Goal: Find specific page/section: Find specific page/section

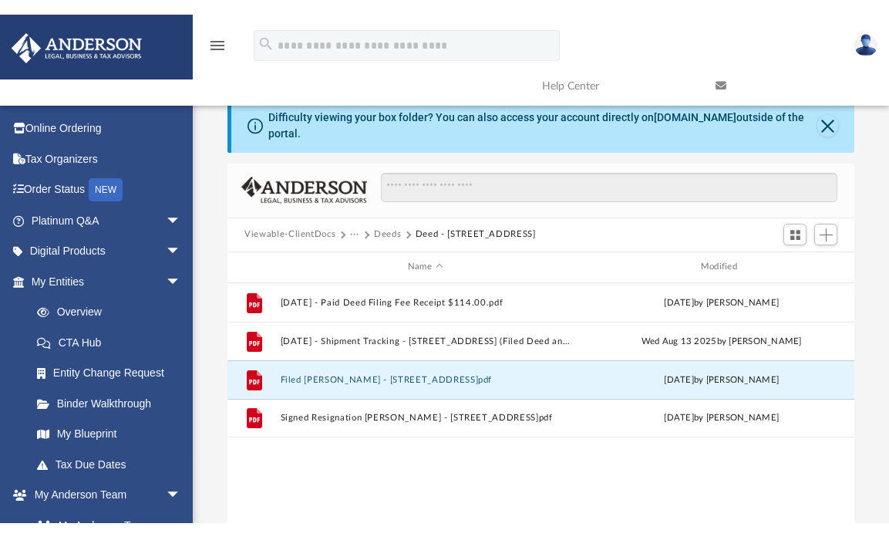
scroll to position [339, 615]
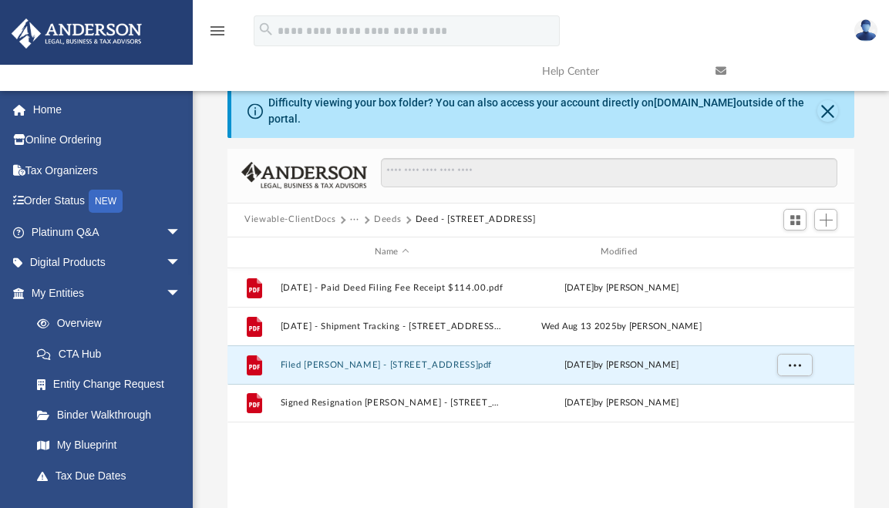
click at [384, 213] on button "Deeds" at bounding box center [387, 220] width 27 height 14
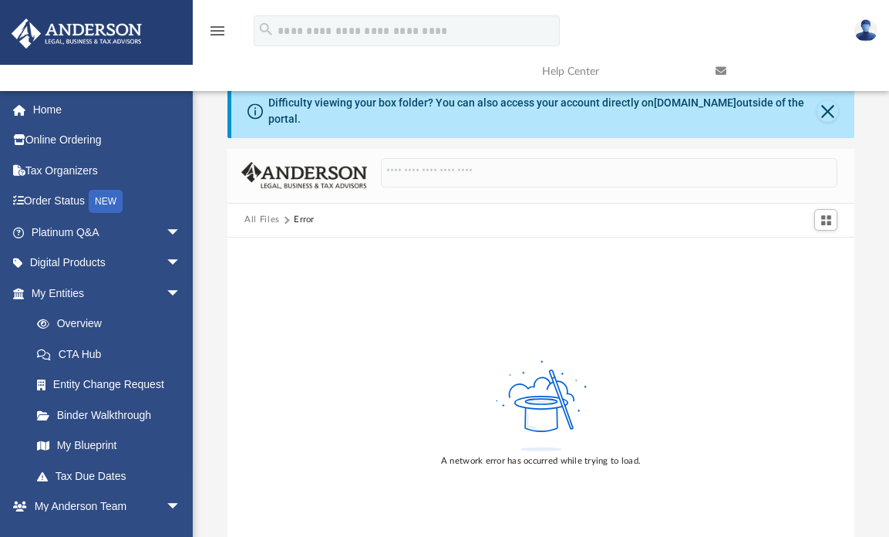
click at [250, 213] on button "All Files" at bounding box center [262, 220] width 35 height 14
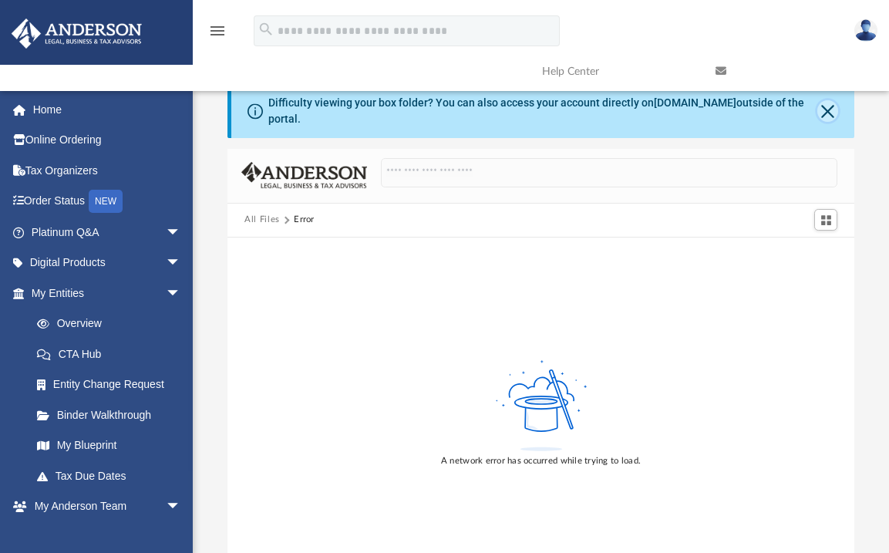
click at [825, 109] on button "Close" at bounding box center [828, 111] width 21 height 22
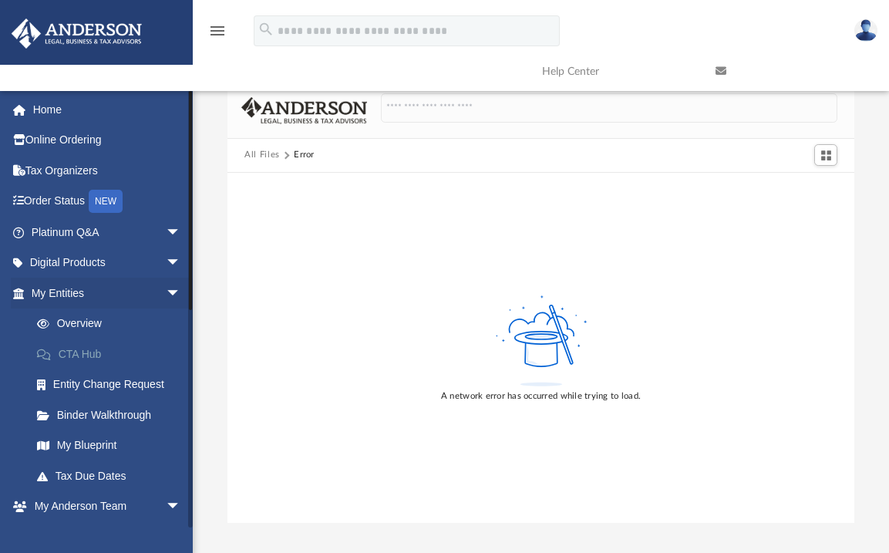
scroll to position [154, 0]
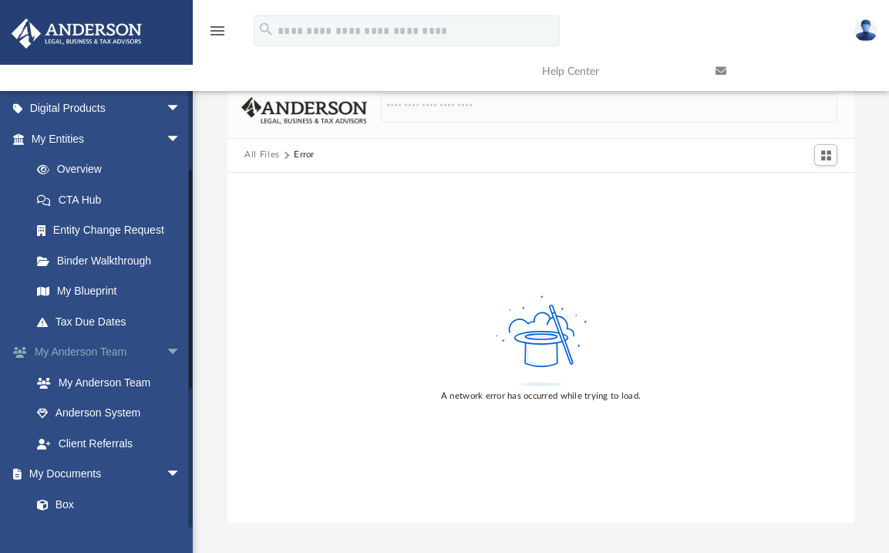
click at [166, 353] on span "arrow_drop_down" at bounding box center [181, 353] width 31 height 32
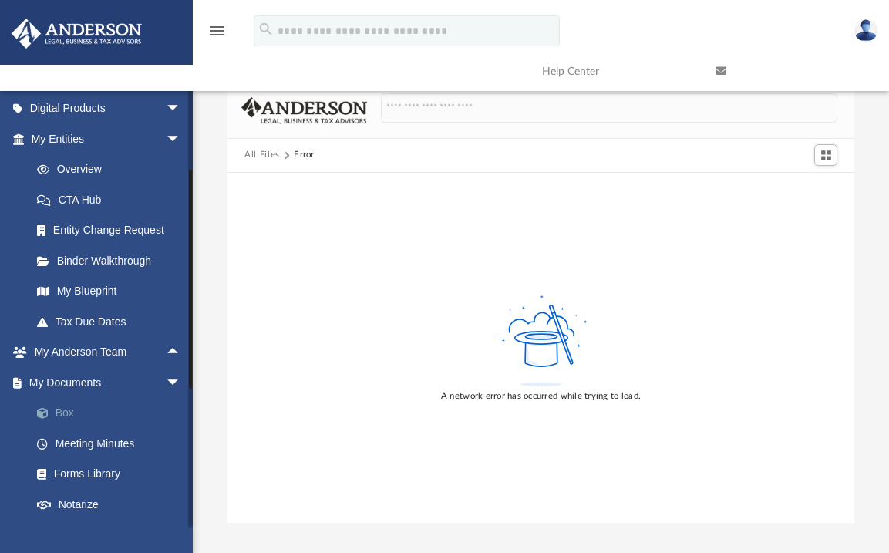
click at [75, 414] on link "Box" at bounding box center [113, 413] width 183 height 31
click at [46, 410] on span at bounding box center [51, 413] width 10 height 11
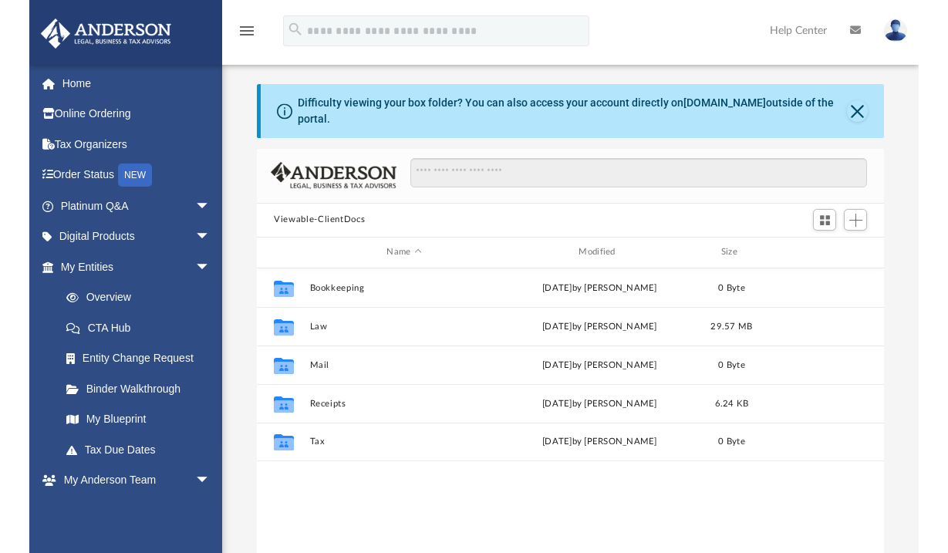
scroll to position [339, 615]
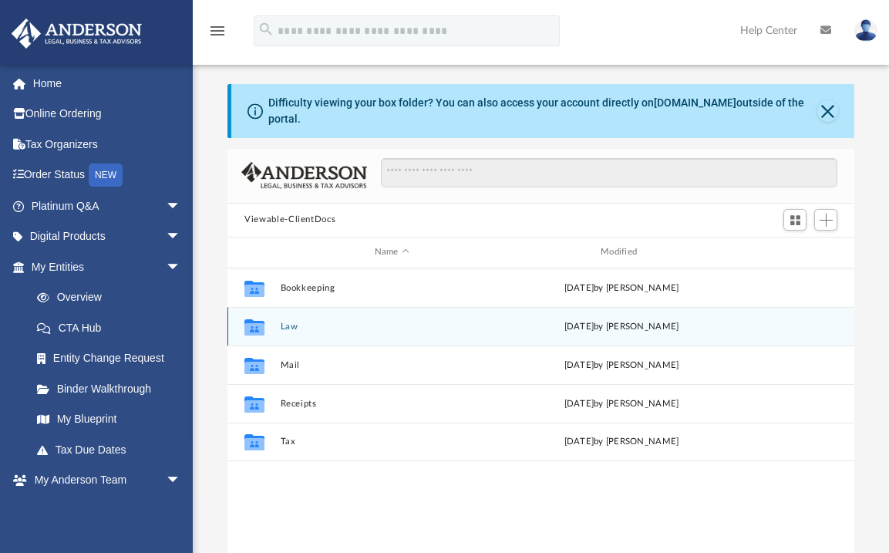
click at [279, 316] on div "Collaborated Folder Law Wed Aug 20 2025 by Mercy Solon" at bounding box center [541, 326] width 627 height 39
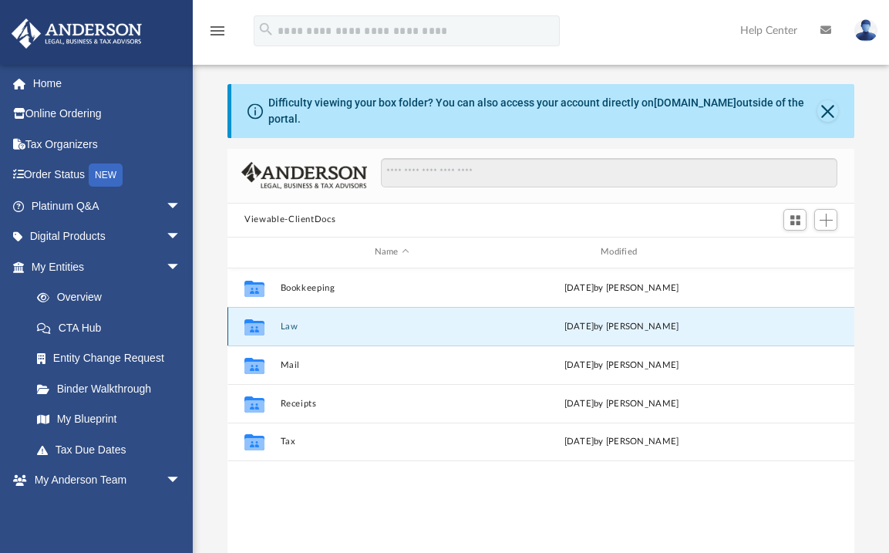
click at [285, 322] on button "Law" at bounding box center [392, 327] width 223 height 10
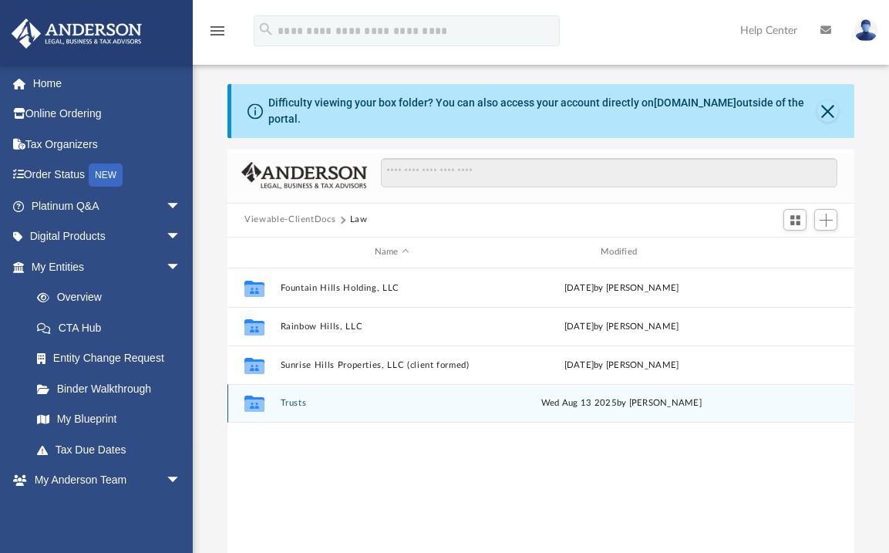
click at [292, 398] on button "Trusts" at bounding box center [392, 403] width 223 height 10
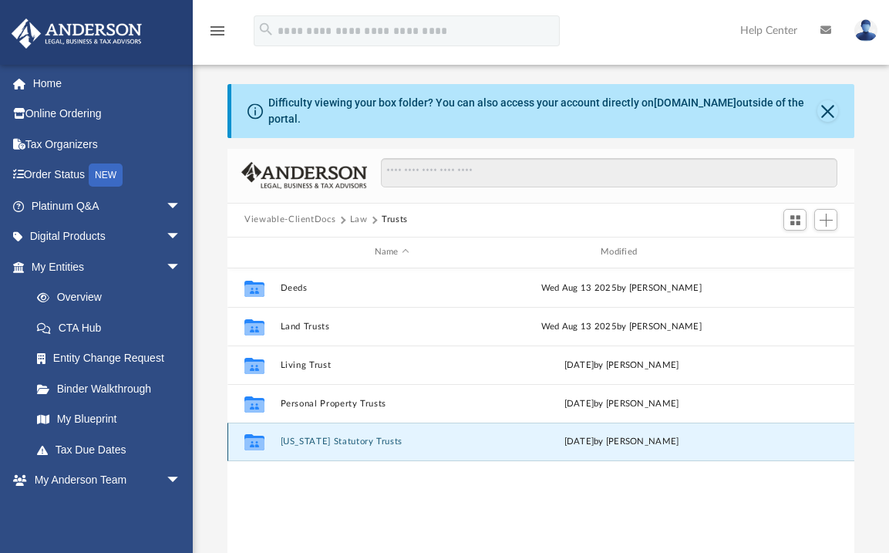
click at [336, 437] on button "Wyoming Statutory Trusts" at bounding box center [392, 442] width 223 height 10
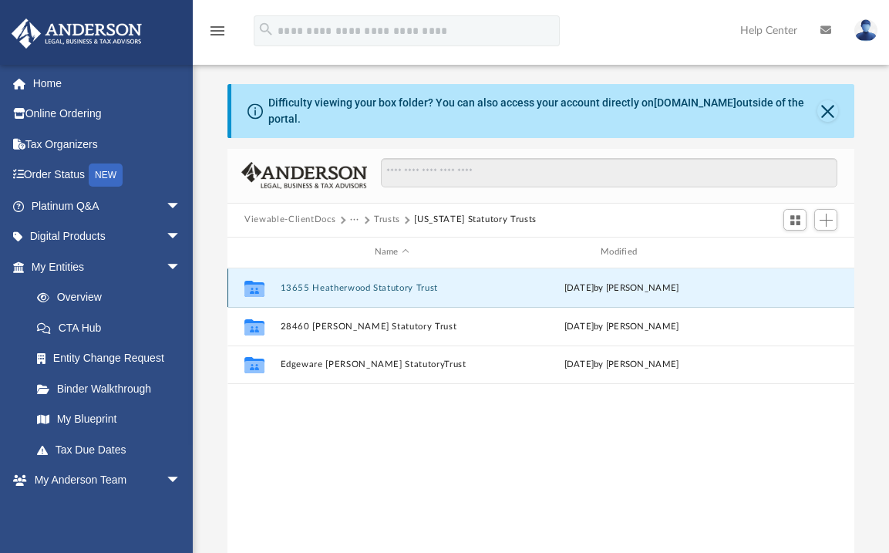
click at [403, 283] on button "13655 Heatherwood Statutory Trust" at bounding box center [392, 288] width 223 height 10
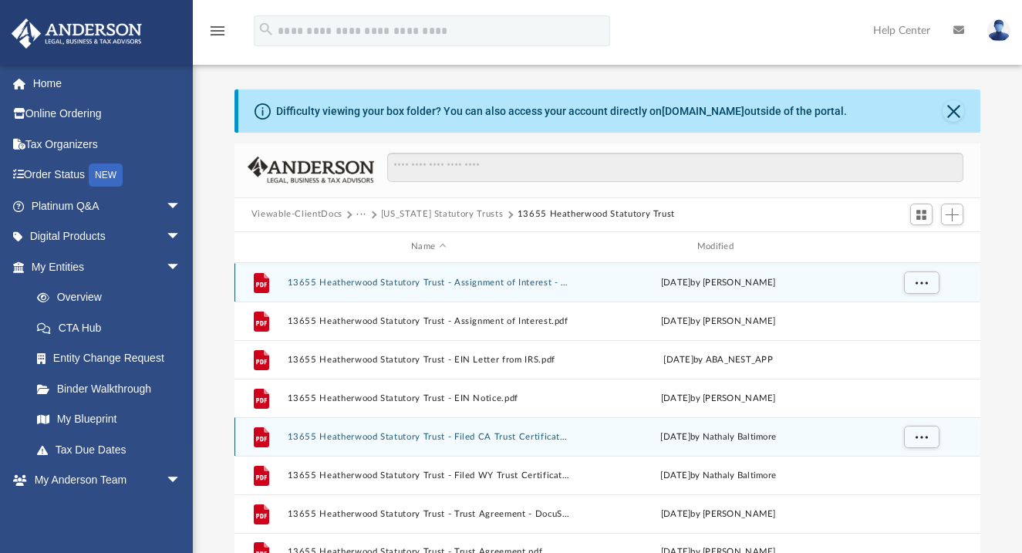
scroll to position [77, 0]
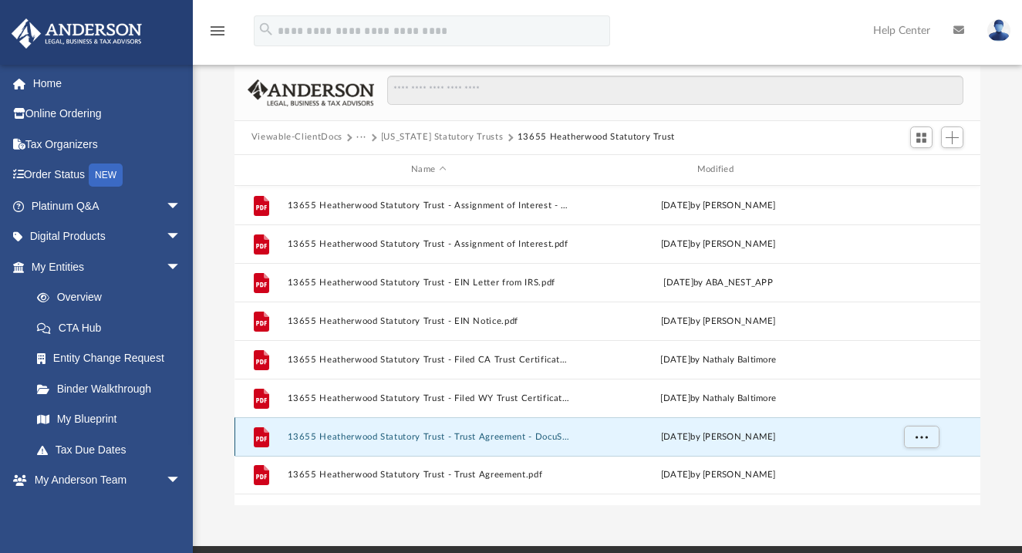
click at [532, 437] on button "13655 Heatherwood Statutory Trust - Trust Agreement - DocuSigned.pdf" at bounding box center [428, 436] width 283 height 10
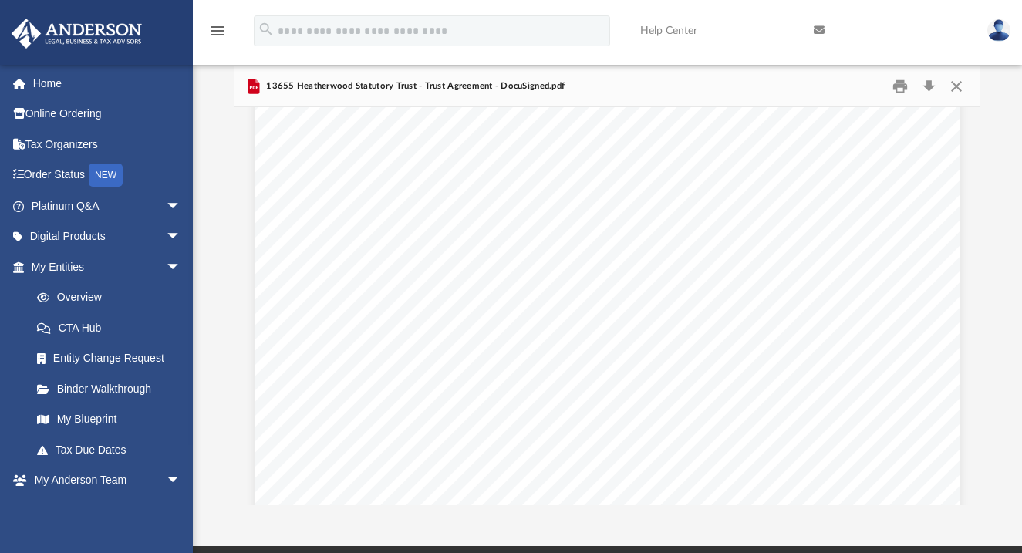
scroll to position [7869, 0]
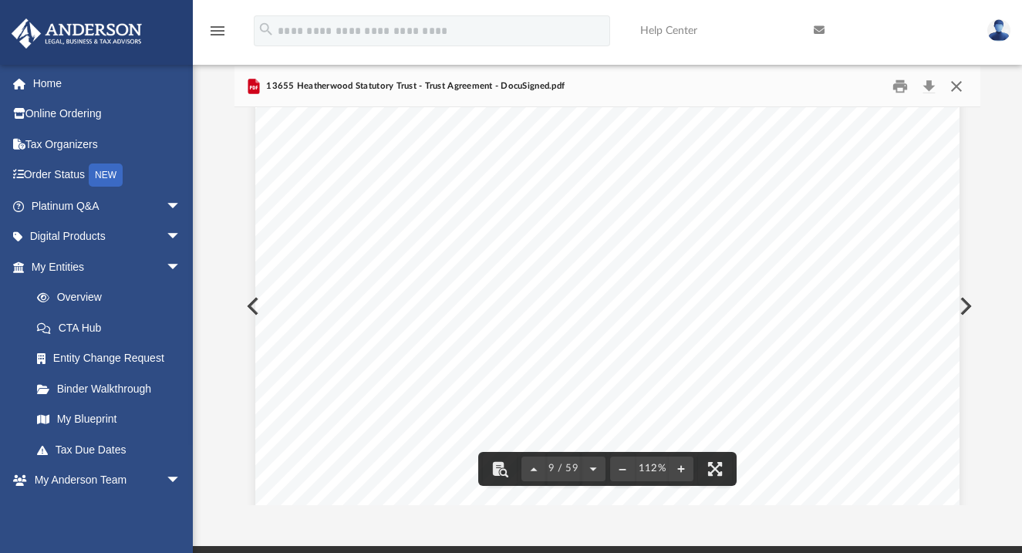
click at [900, 89] on button "Close" at bounding box center [957, 86] width 28 height 24
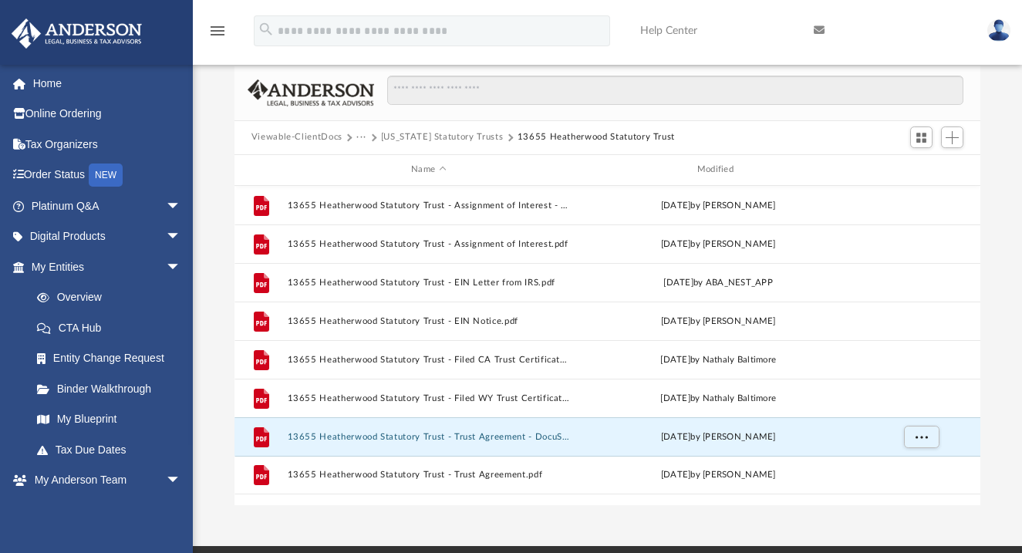
click at [900, 37] on img at bounding box center [998, 30] width 23 height 22
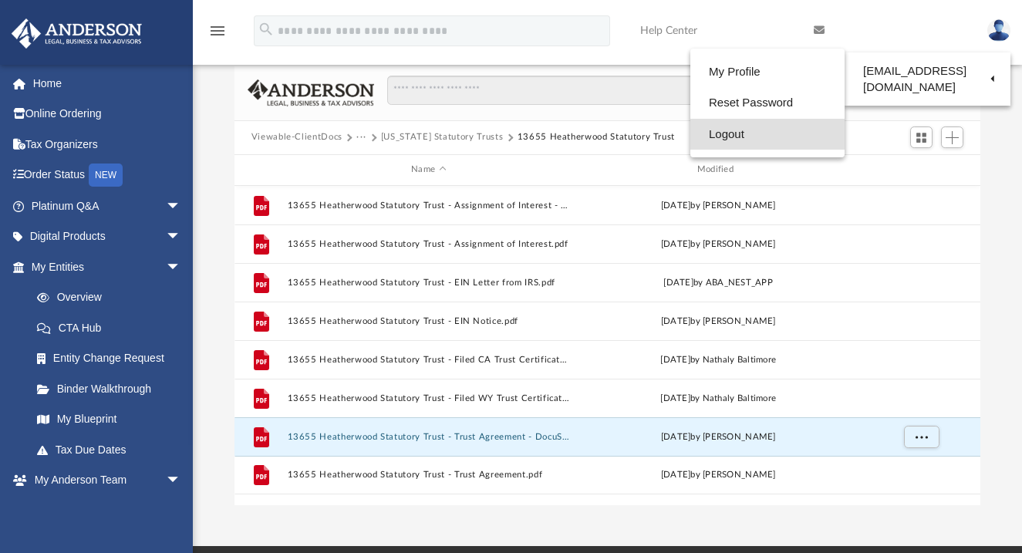
click at [740, 135] on link "Logout" at bounding box center [767, 135] width 154 height 32
